Goal: Navigation & Orientation: Find specific page/section

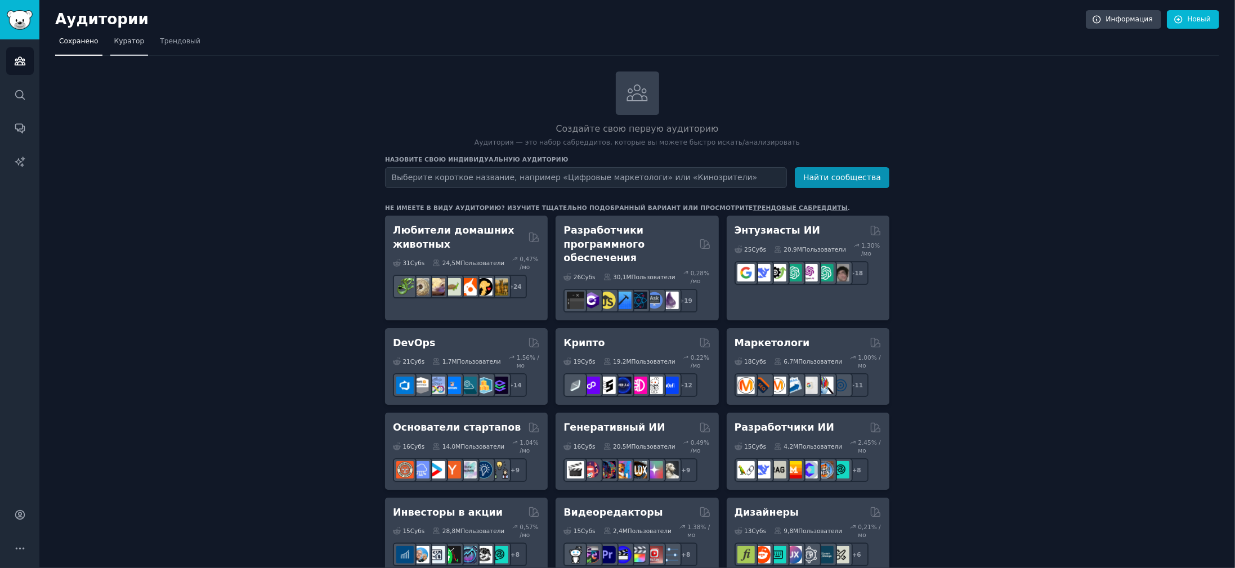
click at [114, 43] on span "Куратор" at bounding box center [129, 42] width 30 height 10
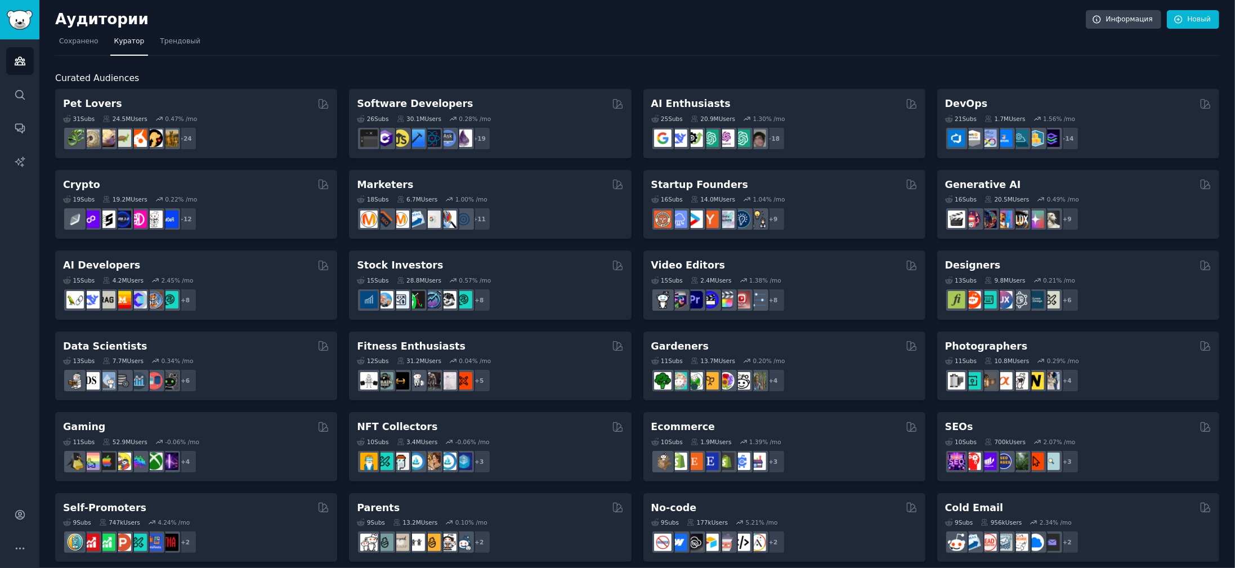
click at [798, 19] on h2 "Аудитории" at bounding box center [570, 20] width 1031 height 18
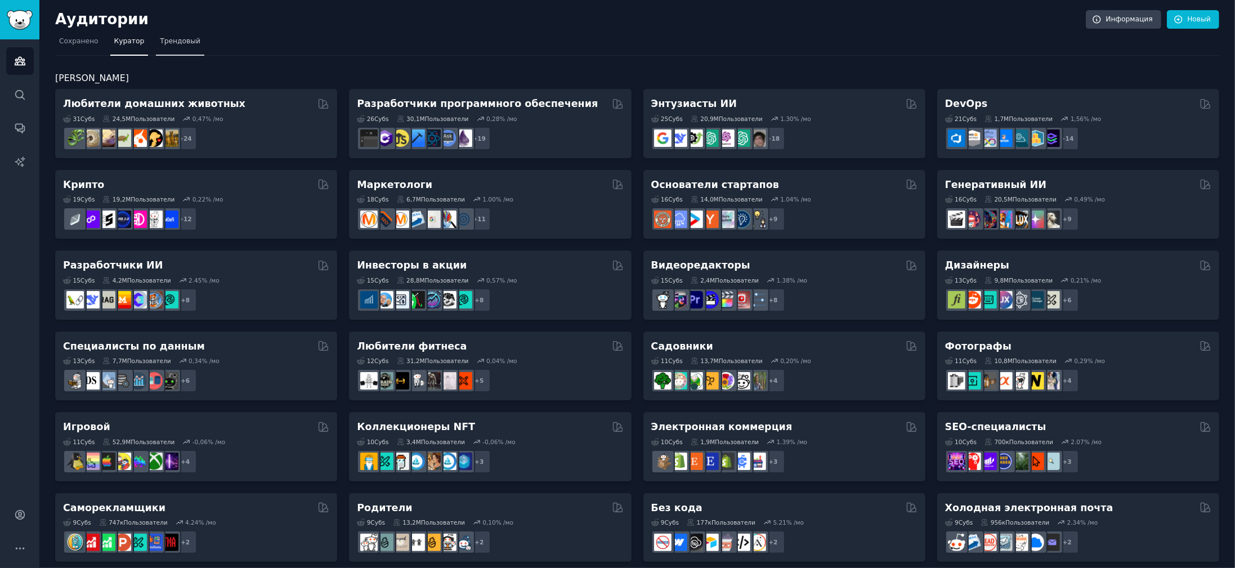
click at [185, 42] on span "Трендовый" at bounding box center [180, 42] width 41 height 10
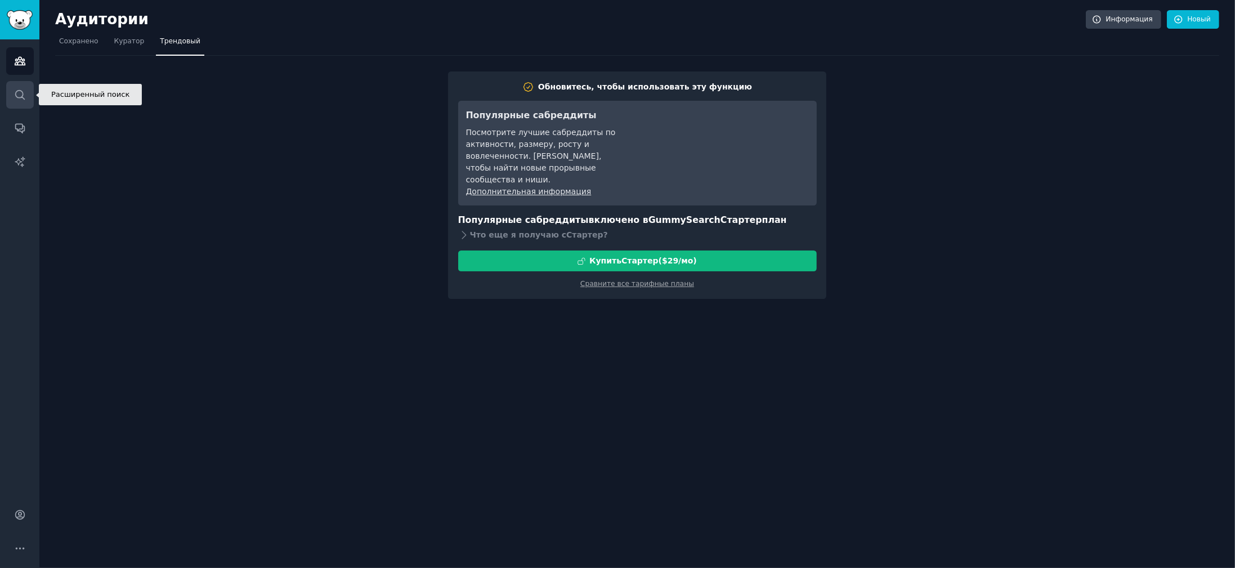
click at [25, 97] on icon "Sidebar" at bounding box center [20, 95] width 12 height 12
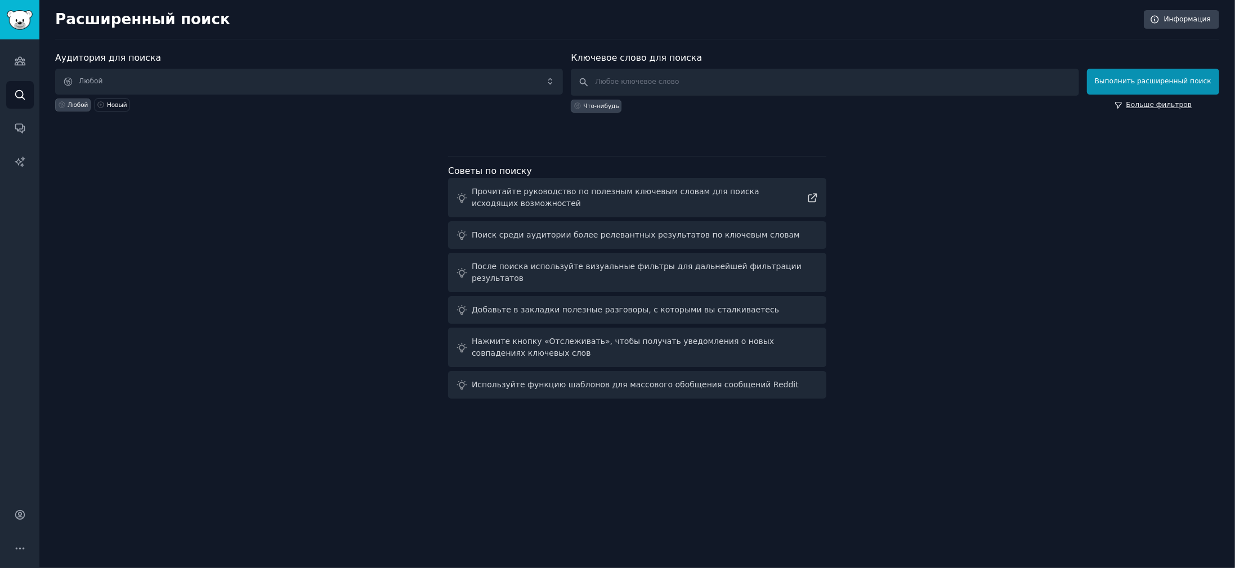
click at [1121, 105] on icon at bounding box center [1118, 105] width 6 height 6
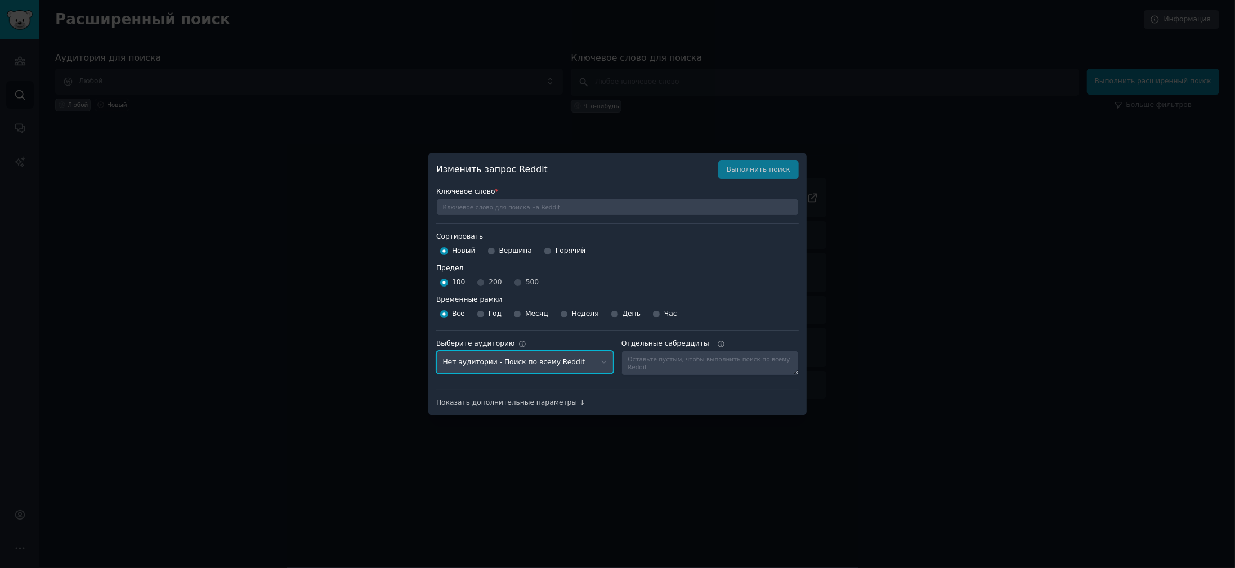
click at [601, 357] on select "Нет аудитории - Поиск по всему Reddit" at bounding box center [524, 362] width 177 height 23
click at [929, 244] on div at bounding box center [617, 284] width 1235 height 568
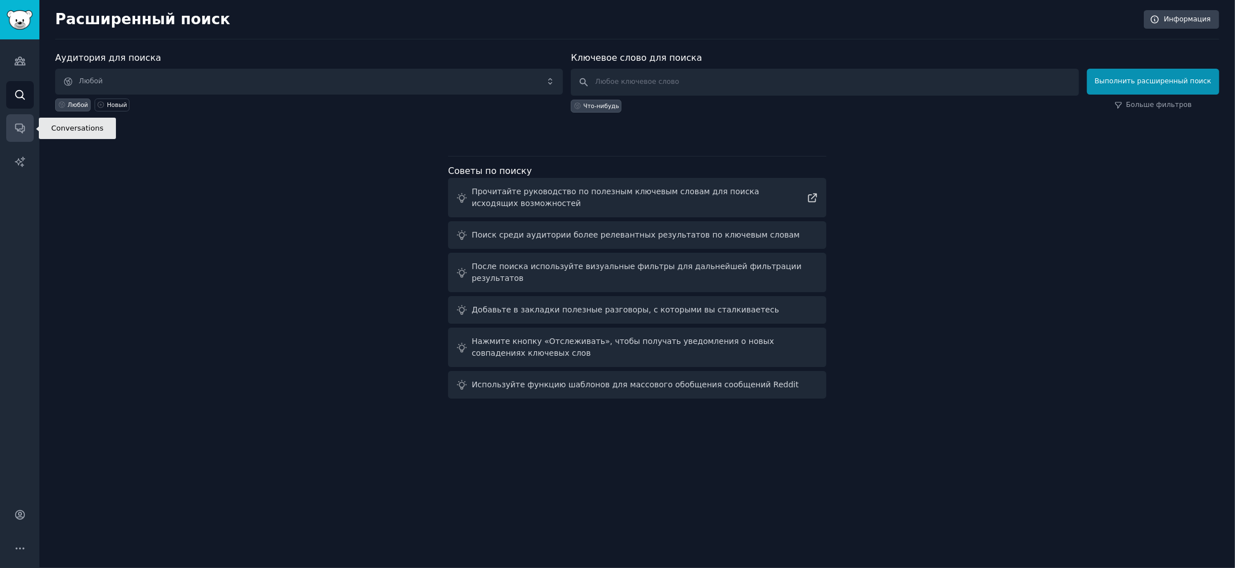
click at [26, 132] on link "Беседы" at bounding box center [20, 128] width 28 height 28
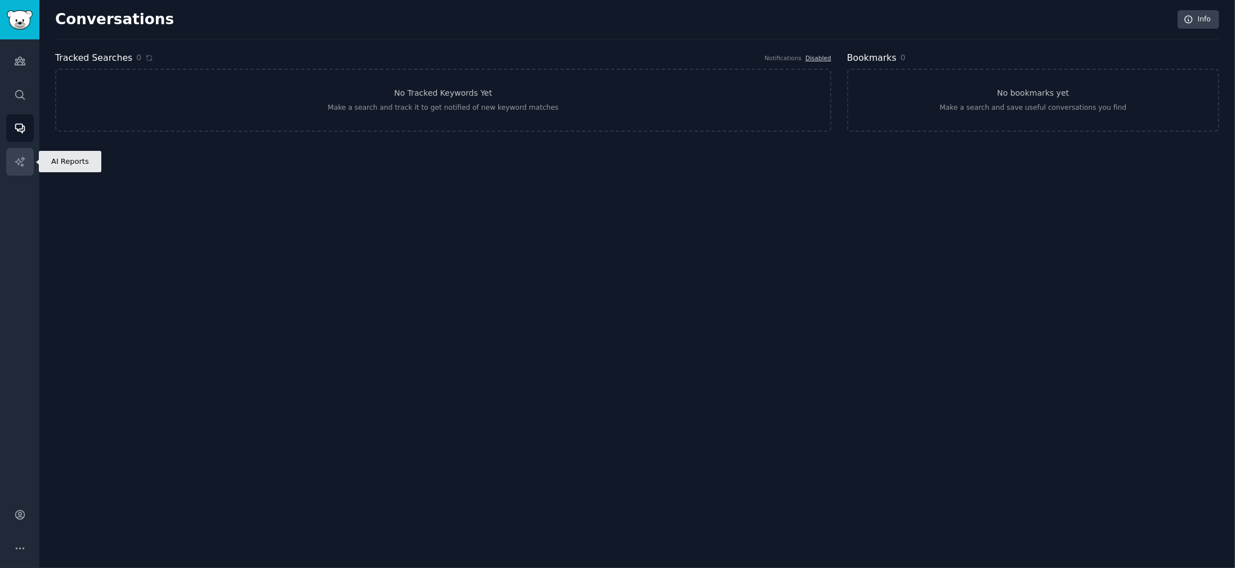
click at [21, 166] on icon "Sidebar" at bounding box center [20, 162] width 12 height 12
